Goal: Task Accomplishment & Management: Manage account settings

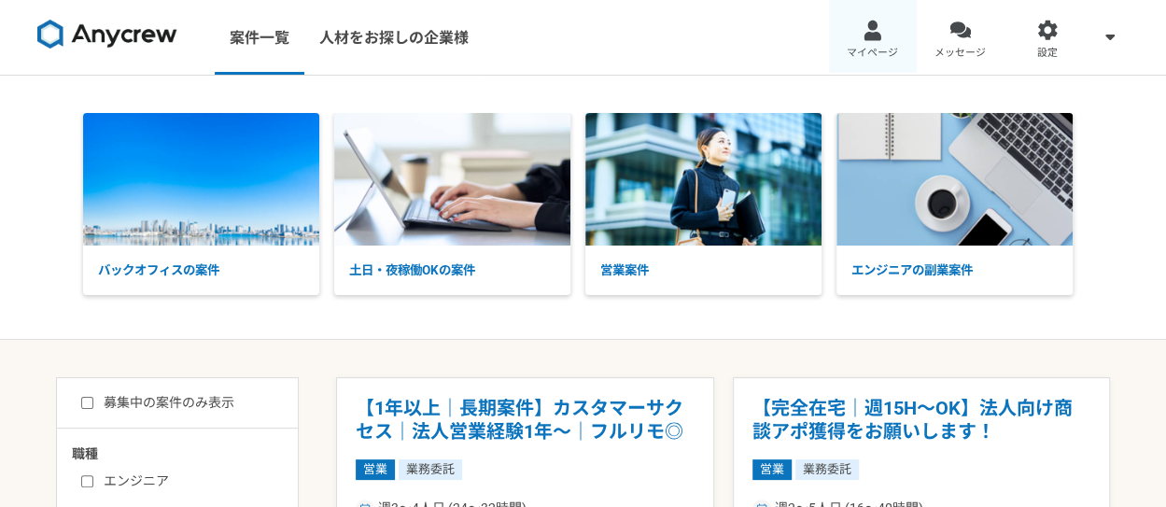
click at [879, 29] on div at bounding box center [872, 30] width 21 height 21
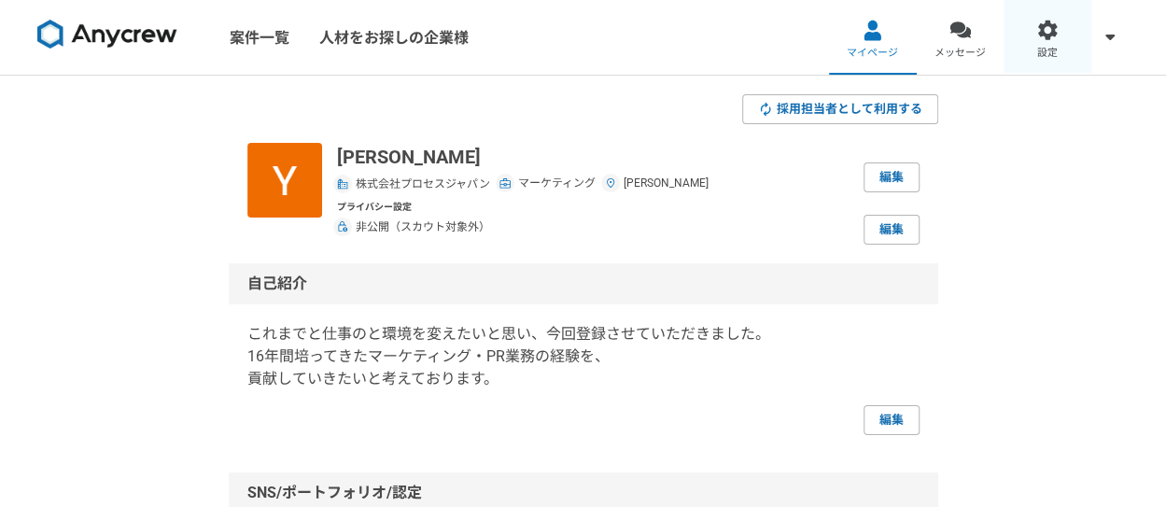
click at [1055, 39] on div at bounding box center [1047, 30] width 21 height 21
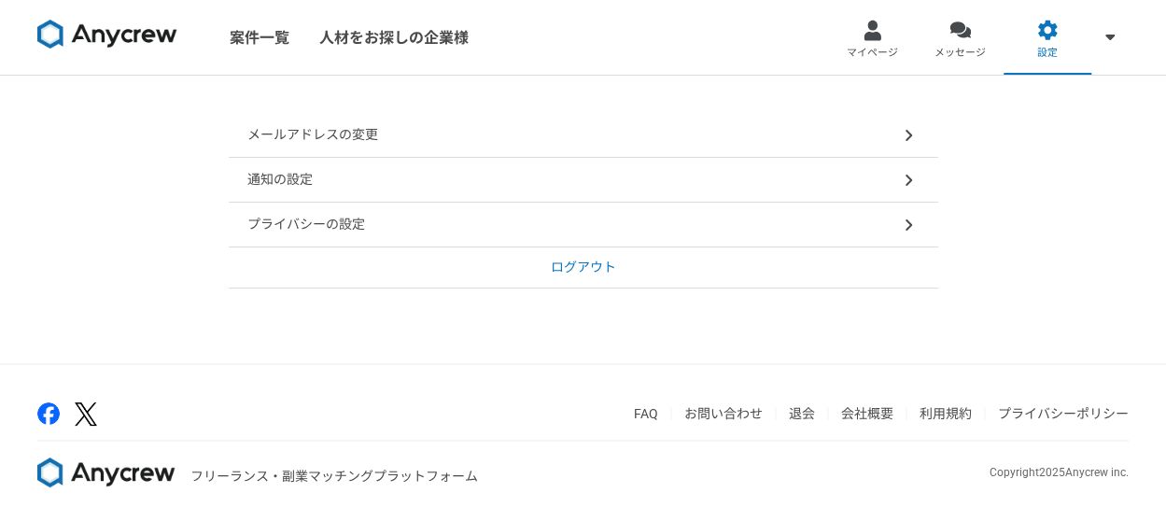
click at [745, 145] on div "メールアドレスの変更" at bounding box center [583, 135] width 709 height 45
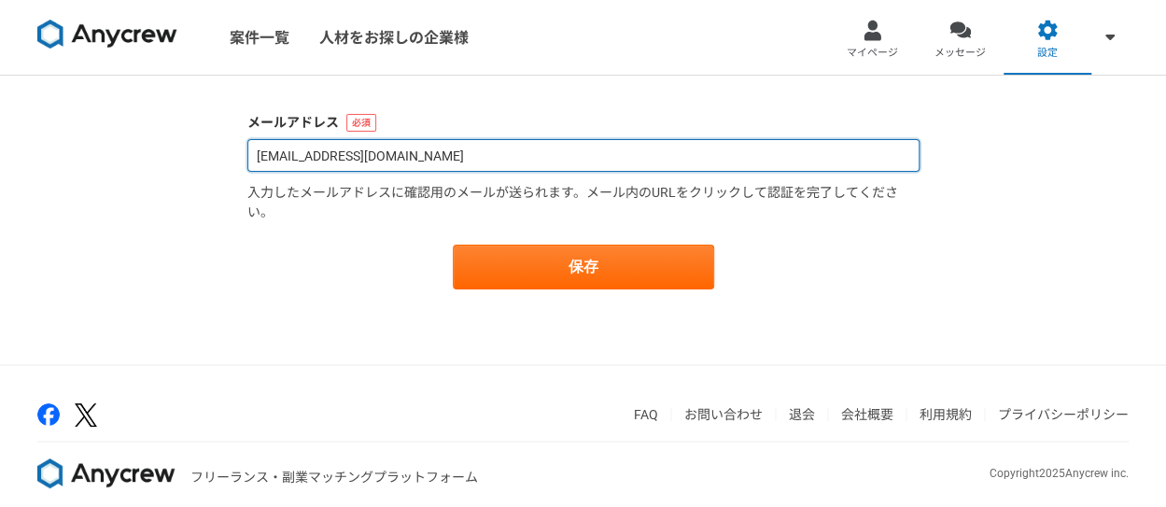
click at [418, 162] on input "[EMAIL_ADDRESS][DOMAIN_NAME]" at bounding box center [583, 155] width 672 height 33
type input "[PERSON_NAME][EMAIL_ADDRESS][DOMAIN_NAME]"
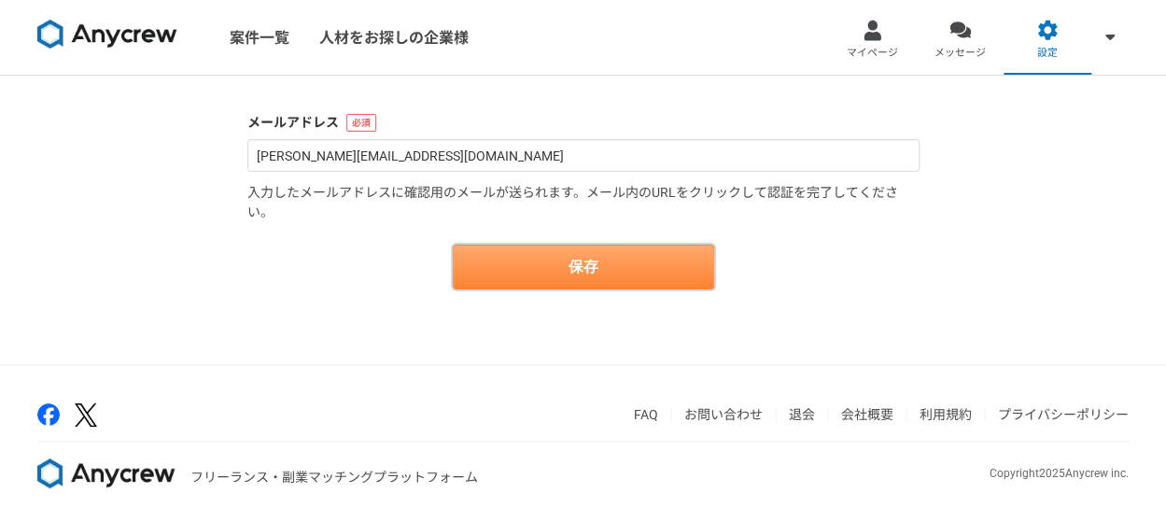
click at [584, 273] on button "保存" at bounding box center [583, 267] width 261 height 45
